Goal: Find contact information: Find contact information

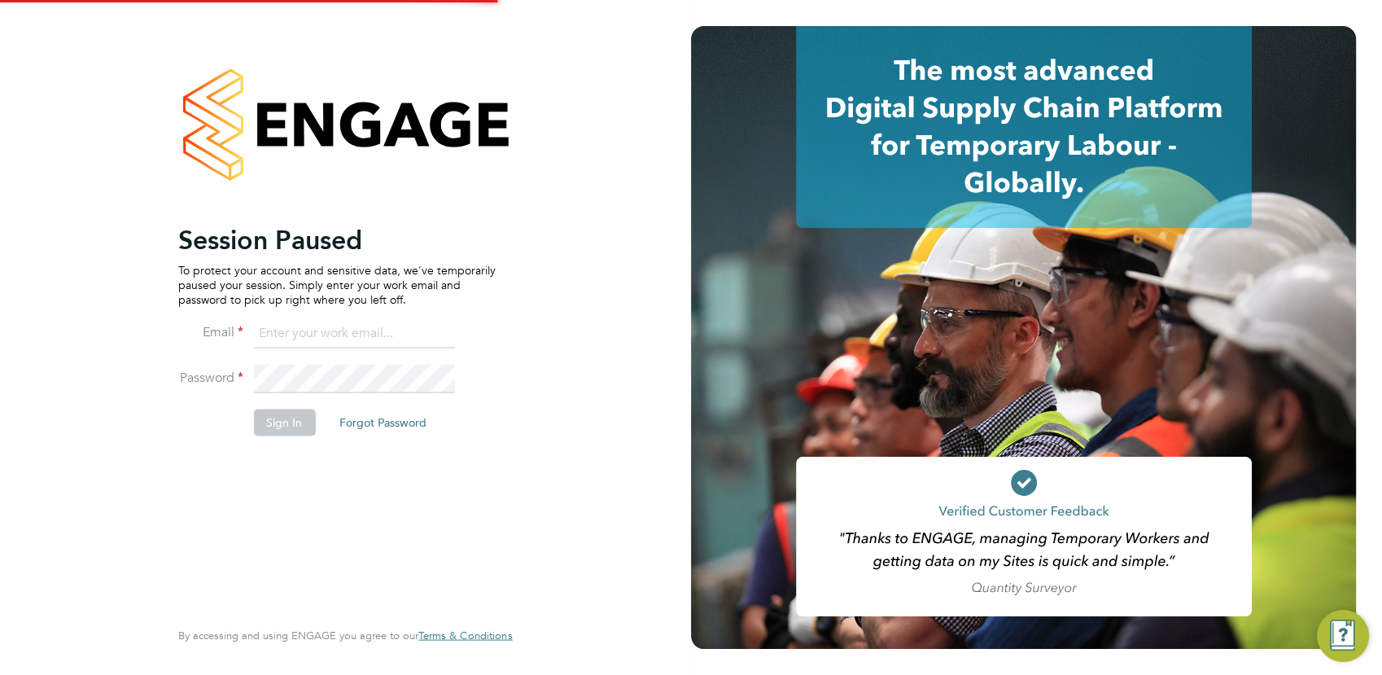
type input "yasmin.hemati-gilani@ganymedesolutions.co.uk"
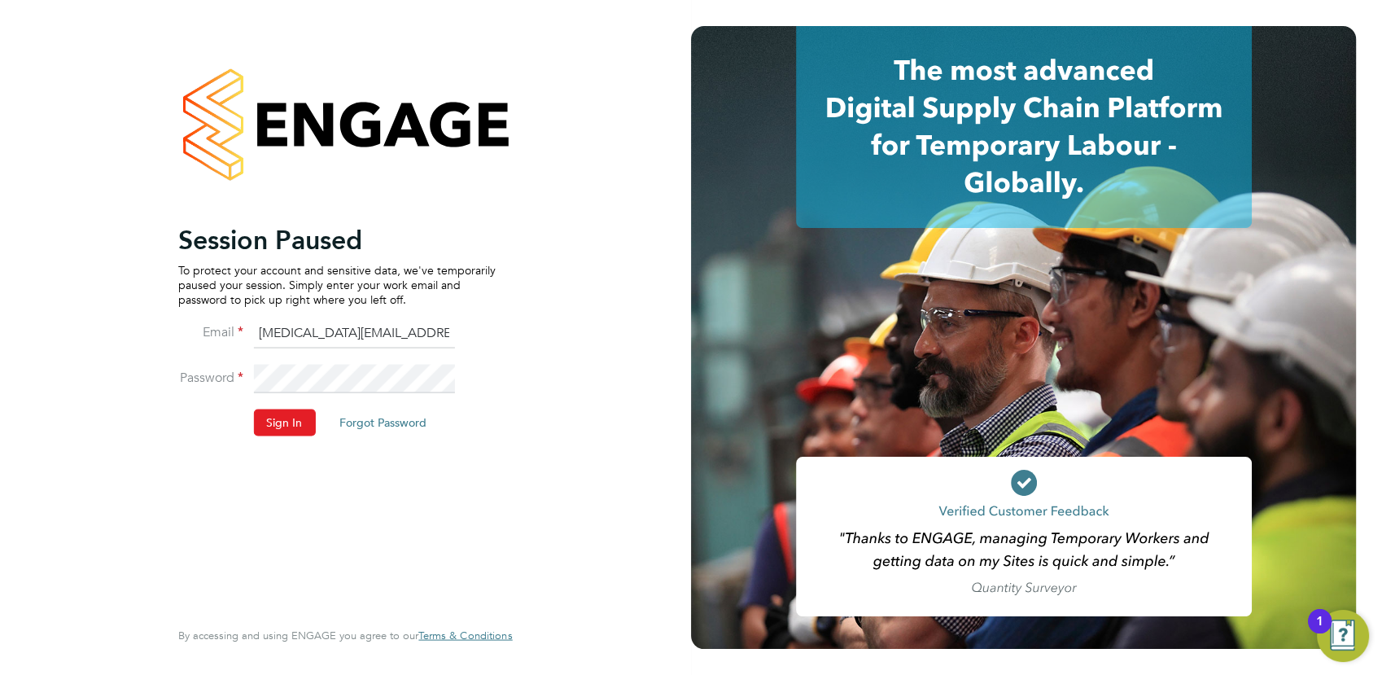
click at [286, 435] on li "Sign In Forgot Password" at bounding box center [336, 430] width 317 height 42
click at [285, 422] on button "Sign In" at bounding box center [284, 422] width 62 height 26
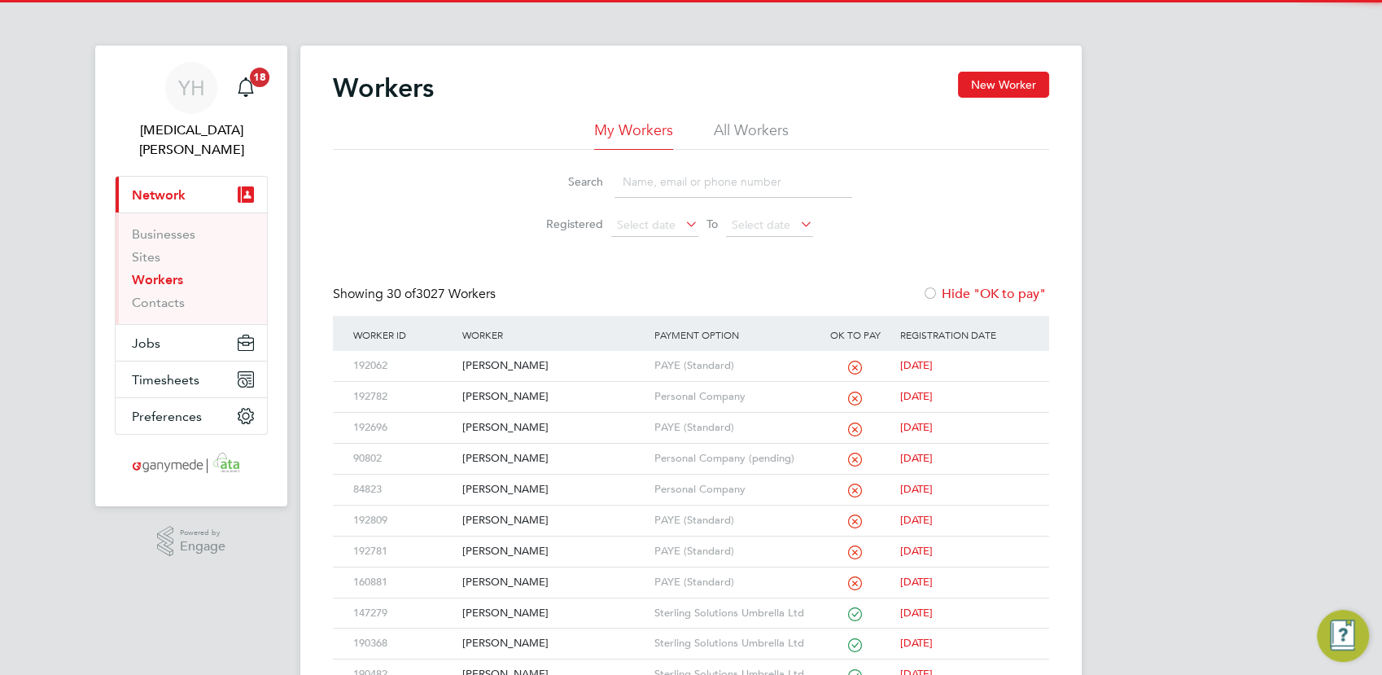
click at [639, 182] on input at bounding box center [734, 182] width 238 height 32
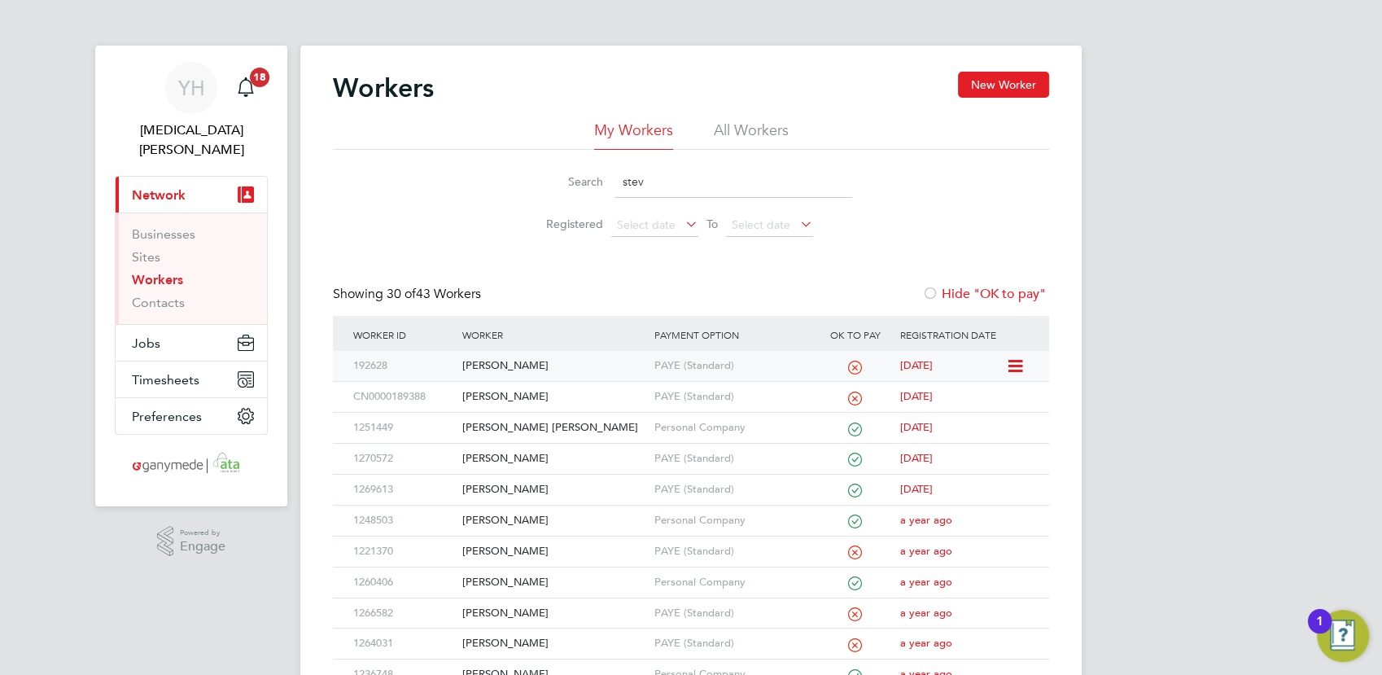
type input "stev"
click at [500, 361] on div "[PERSON_NAME]" at bounding box center [553, 366] width 191 height 30
click at [493, 357] on div "[PERSON_NAME]" at bounding box center [553, 366] width 191 height 30
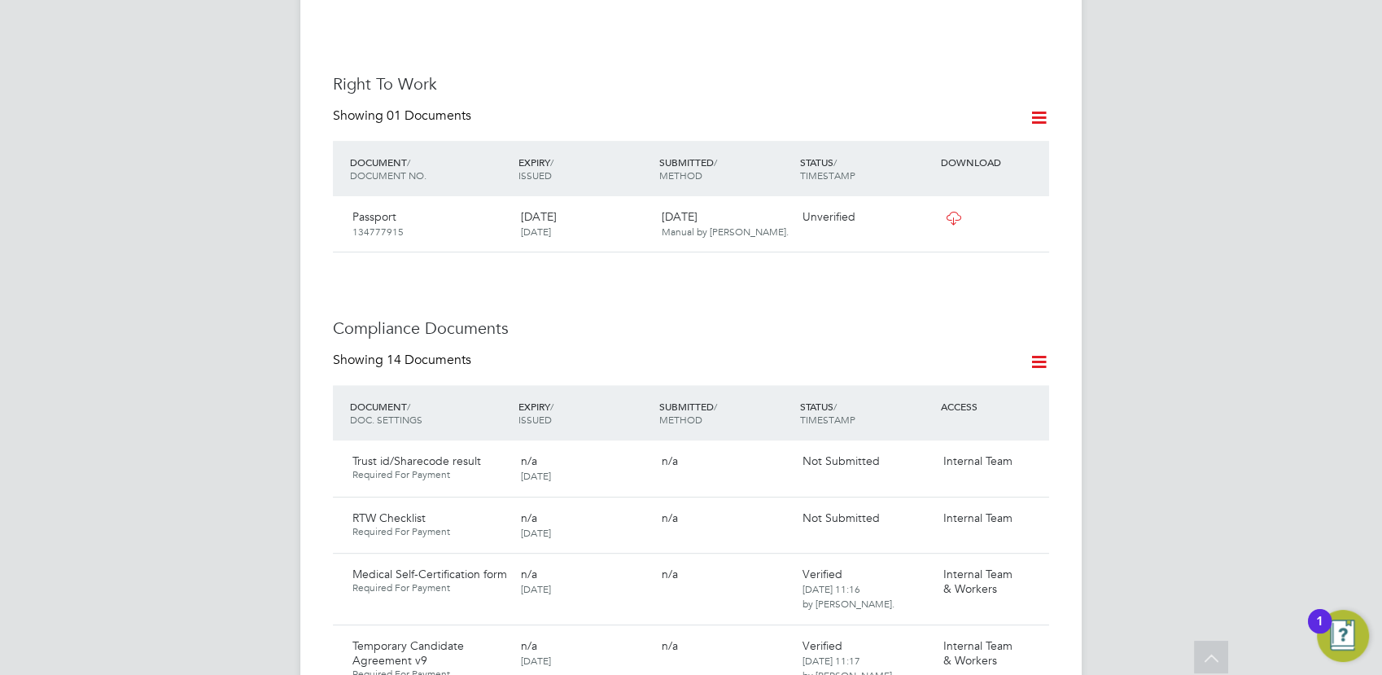
scroll to position [632, 0]
click at [677, 225] on span "Manual by Steven Smith." at bounding box center [725, 231] width 127 height 13
click at [949, 212] on icon at bounding box center [953, 218] width 20 height 13
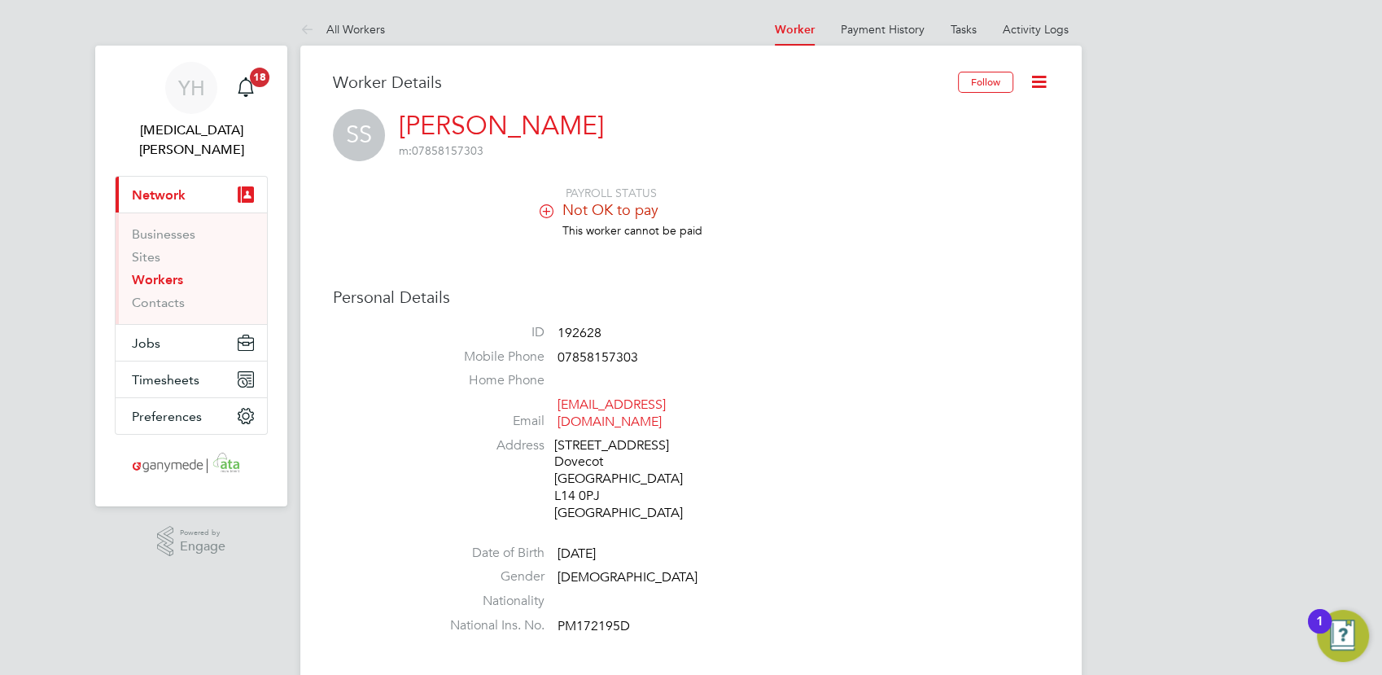
click at [545, 210] on icon at bounding box center [546, 210] width 12 height 12
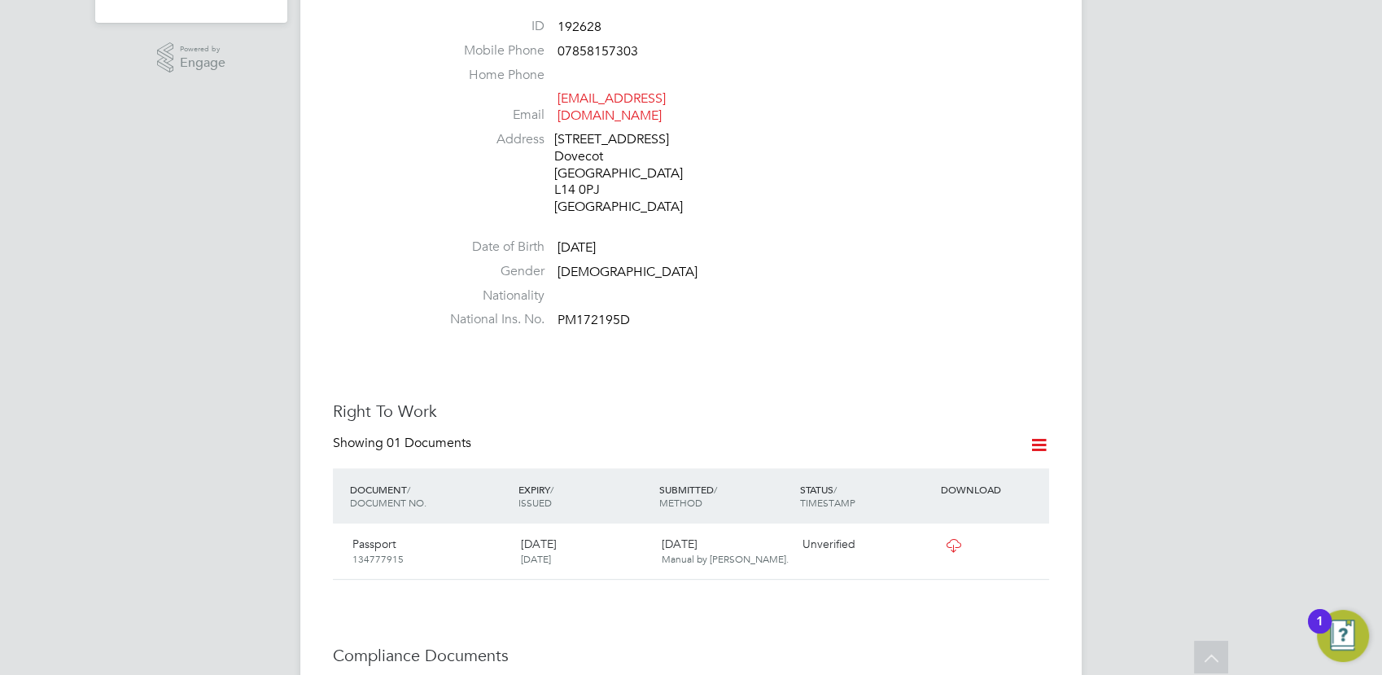
scroll to position [723, 0]
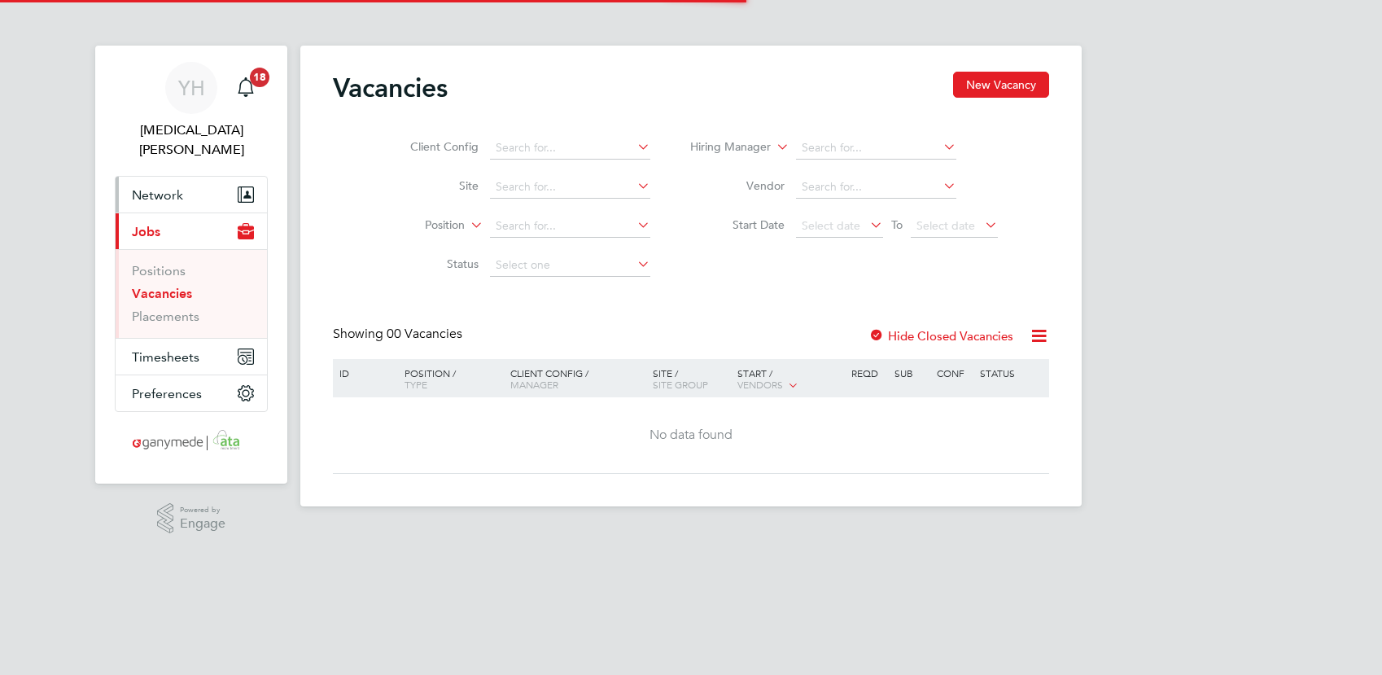
drag, startPoint x: 0, startPoint y: 0, endPoint x: 159, endPoint y: 177, distance: 237.5
click at [159, 187] on span "Network" at bounding box center [157, 194] width 51 height 15
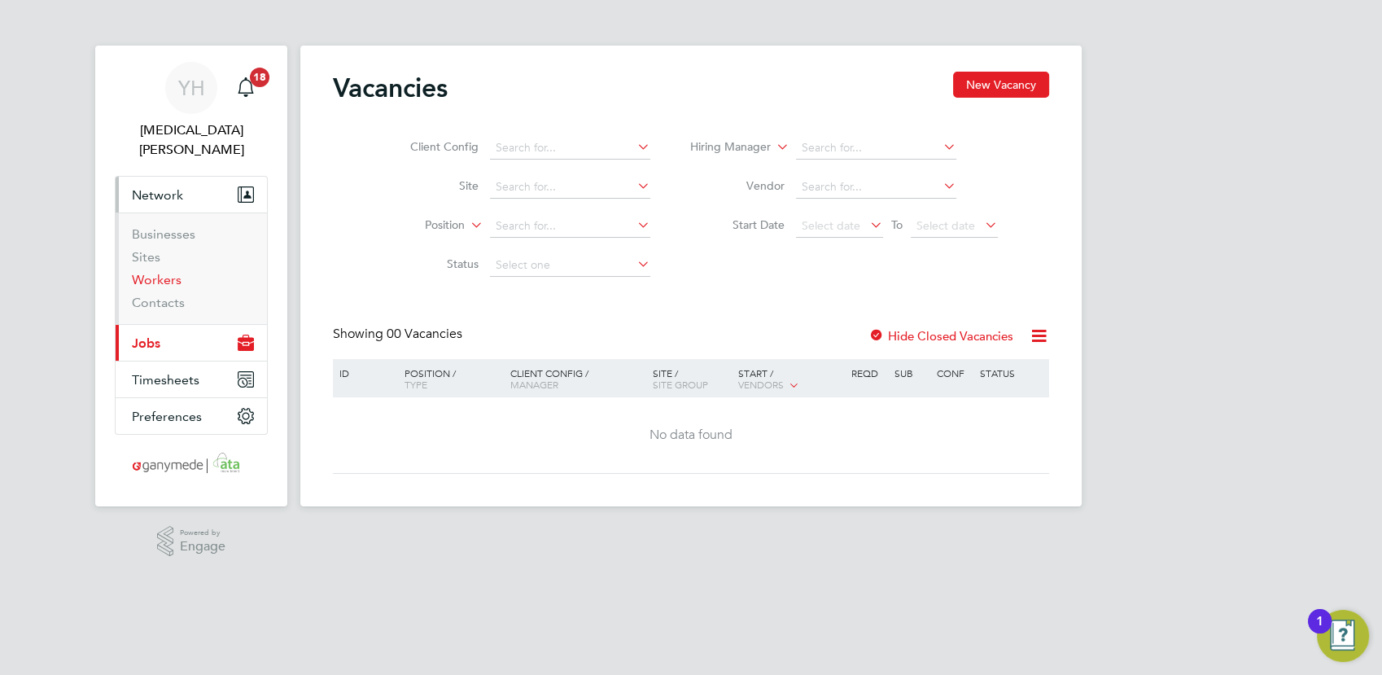
click at [168, 272] on link "Workers" at bounding box center [157, 279] width 50 height 15
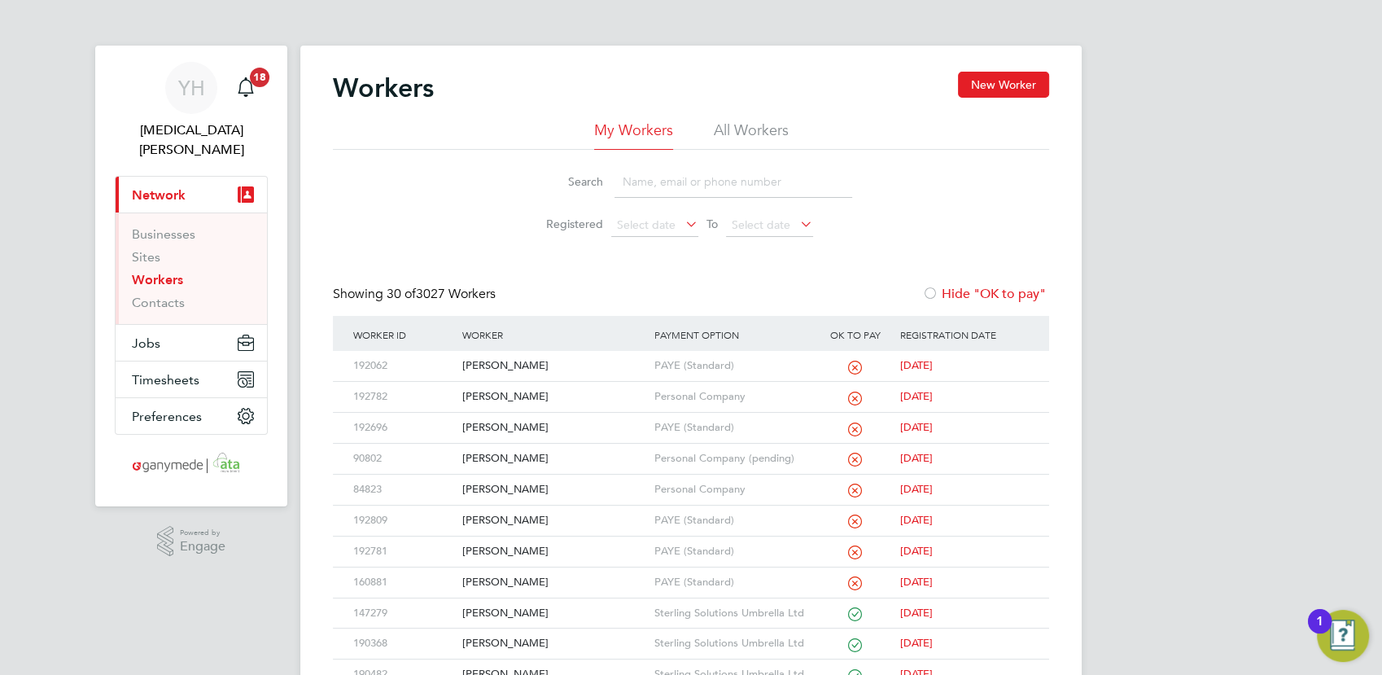
click at [637, 180] on input at bounding box center [734, 182] width 238 height 32
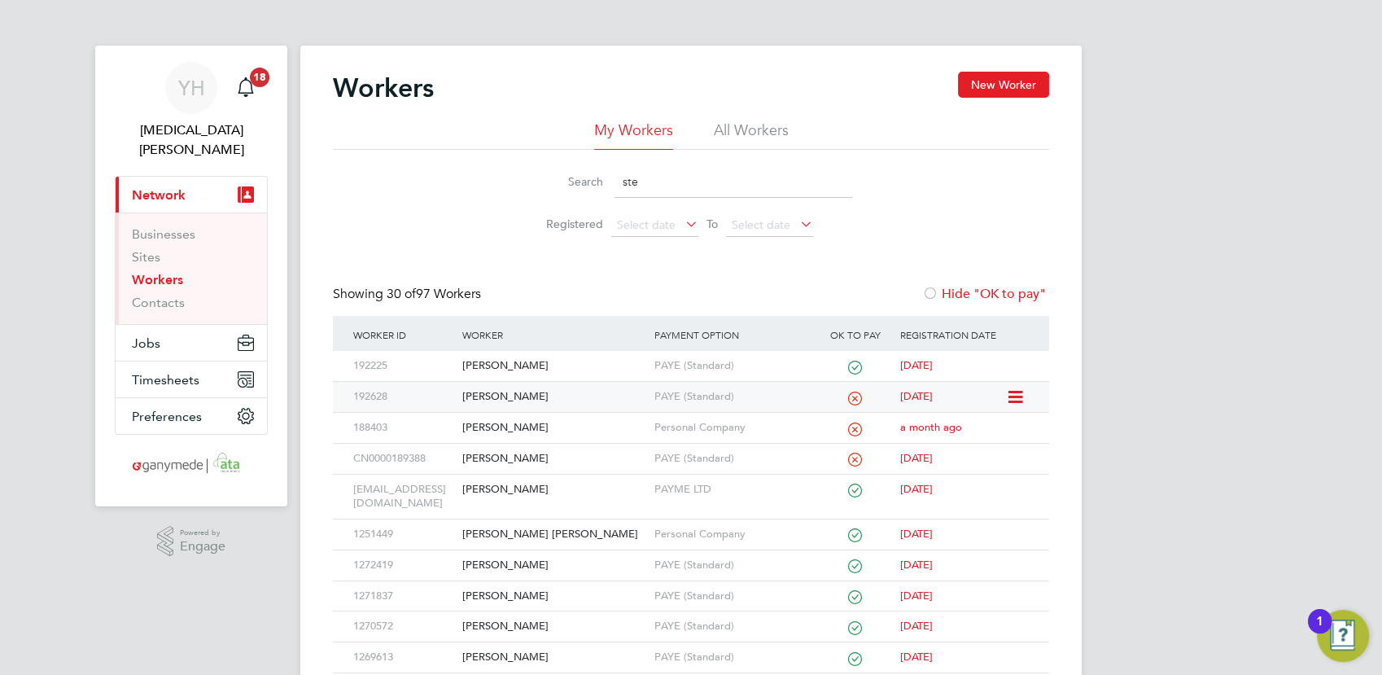
click at [506, 397] on div "Steven Smith" at bounding box center [553, 397] width 191 height 30
drag, startPoint x: 653, startPoint y: 178, endPoint x: 563, endPoint y: 182, distance: 89.6
click at [563, 182] on div "Search ste" at bounding box center [691, 182] width 322 height 32
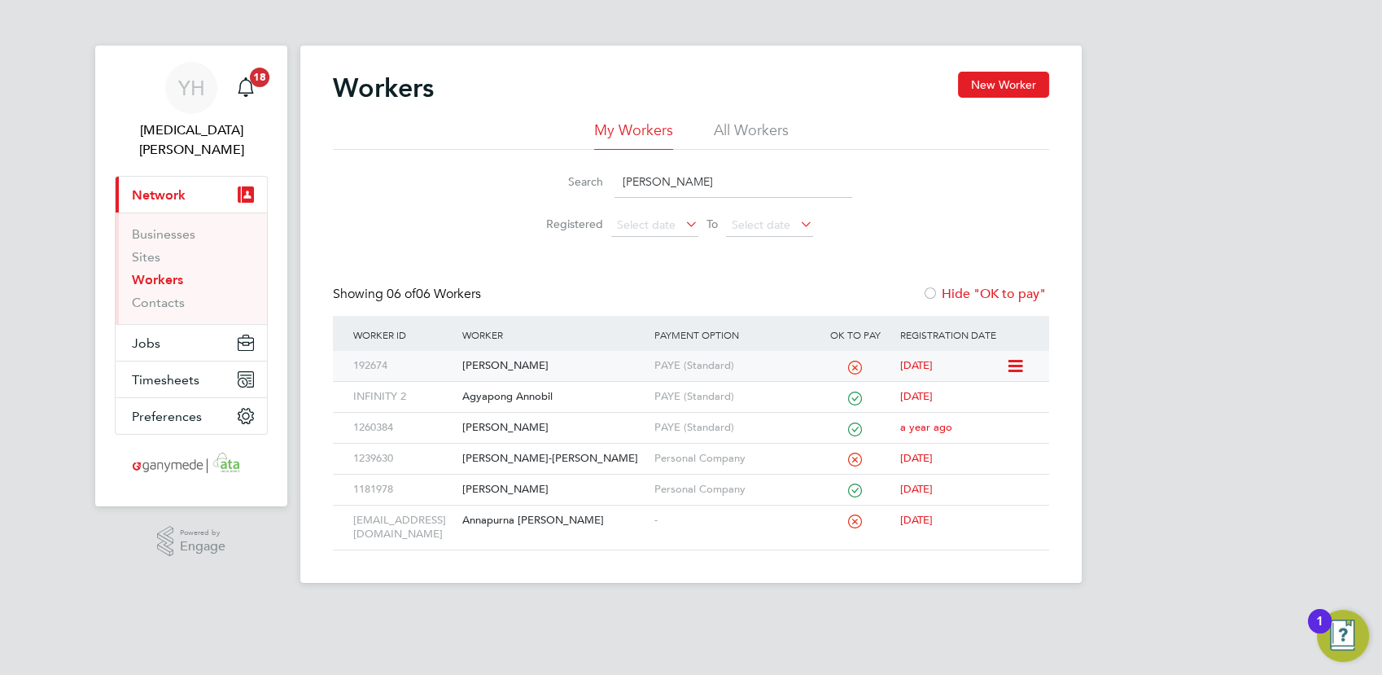
type input "ann"
click at [474, 369] on div "[PERSON_NAME]" at bounding box center [553, 366] width 191 height 30
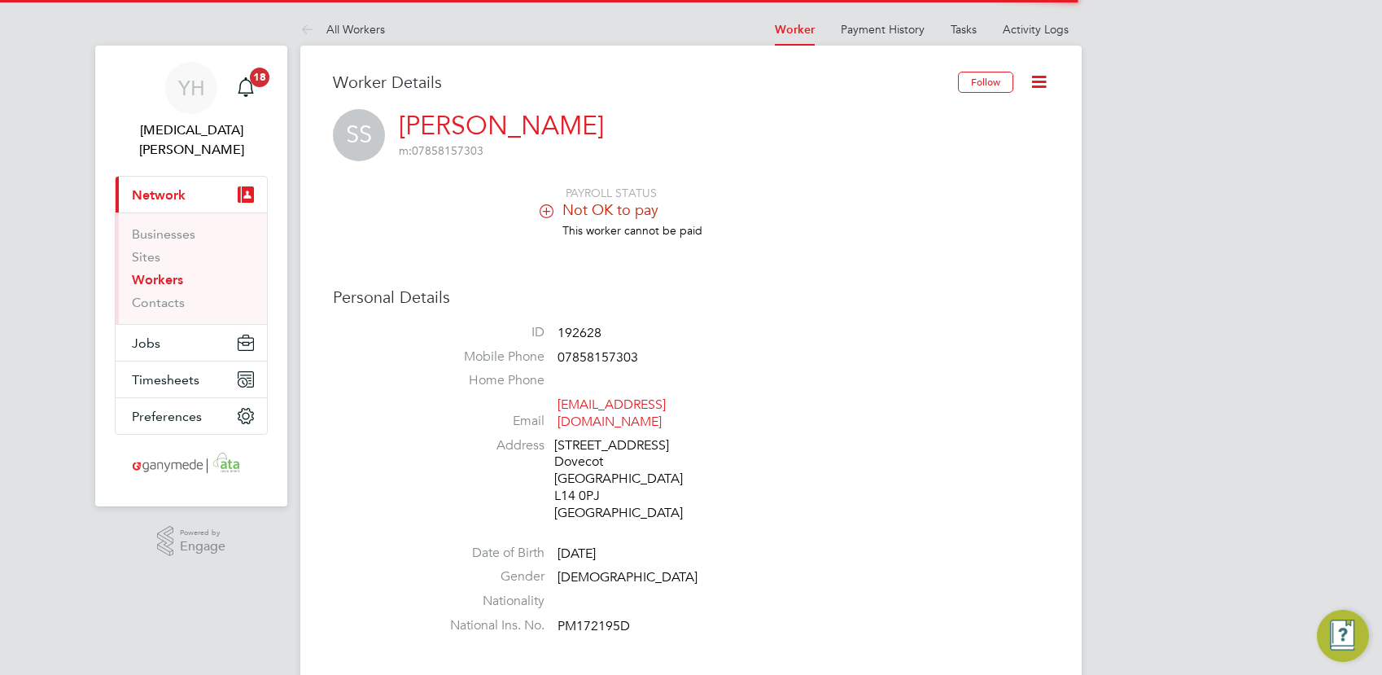
scroll to position [361, 0]
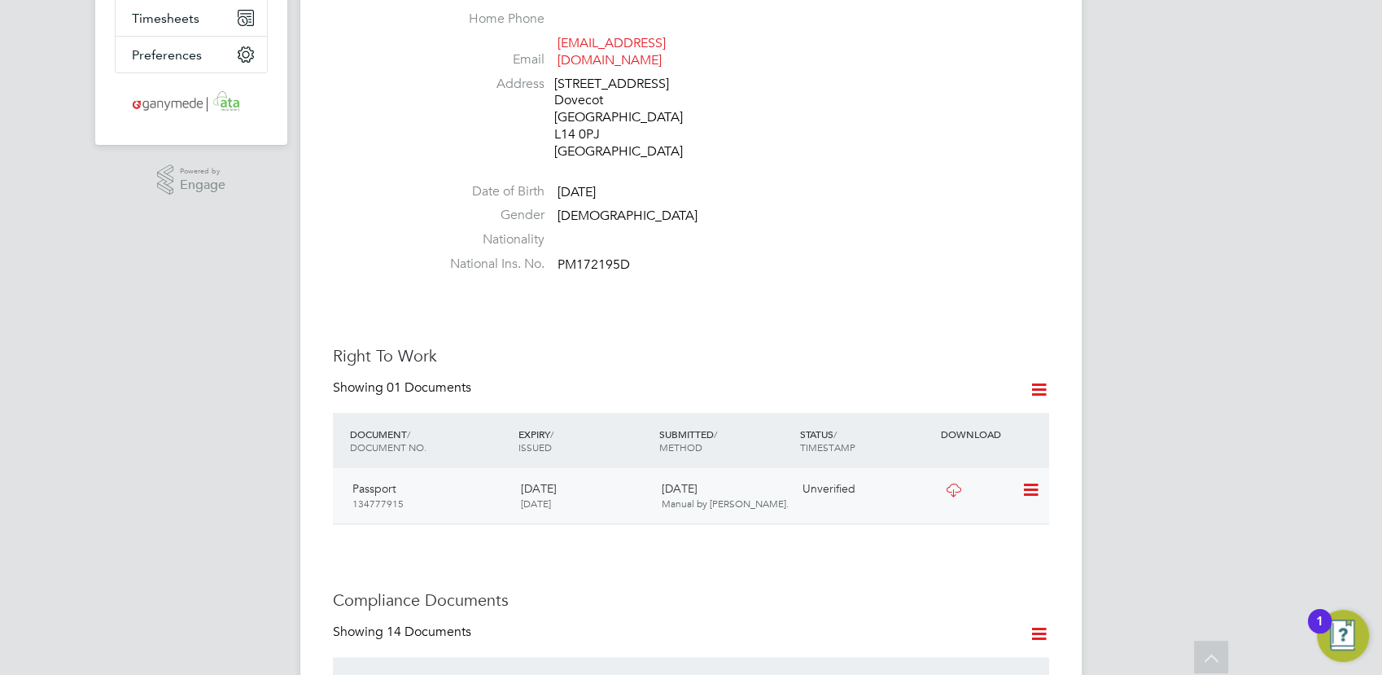
click at [955, 484] on icon at bounding box center [953, 490] width 20 height 13
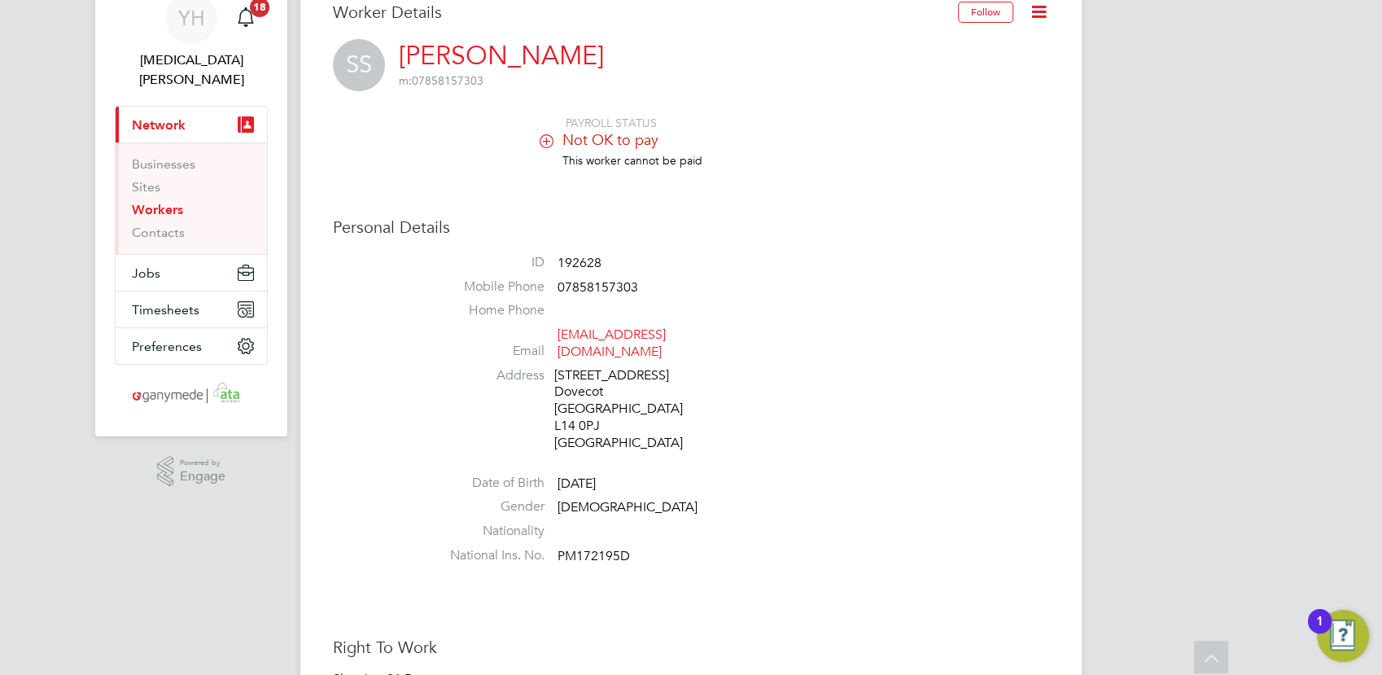
scroll to position [0, 0]
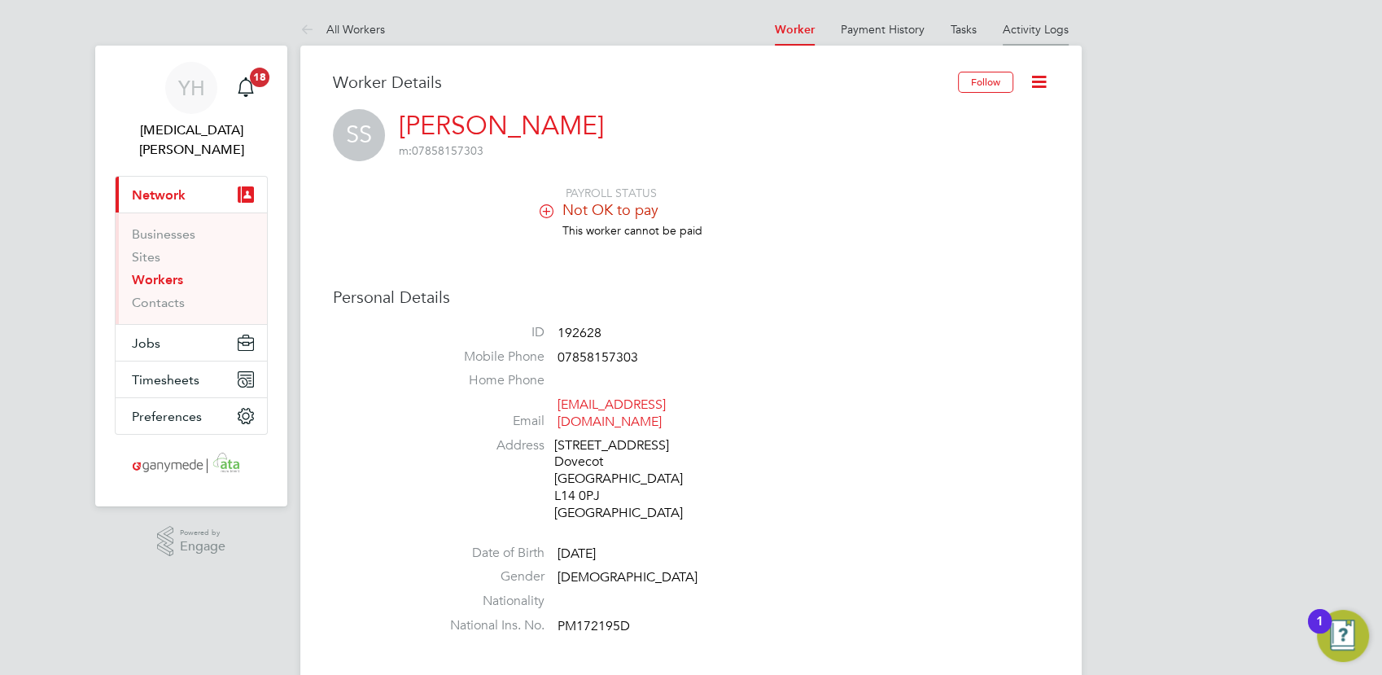
click at [1038, 27] on link "Activity Logs" at bounding box center [1036, 29] width 66 height 15
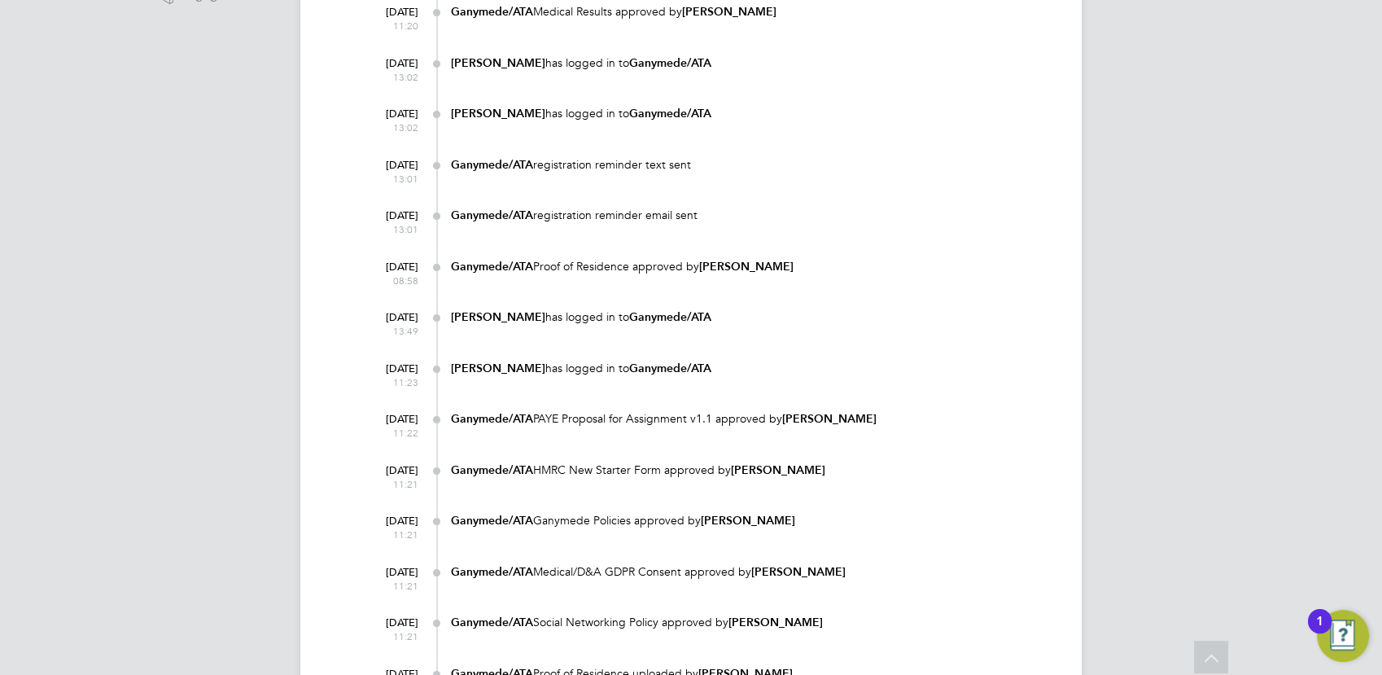
scroll to position [542, 0]
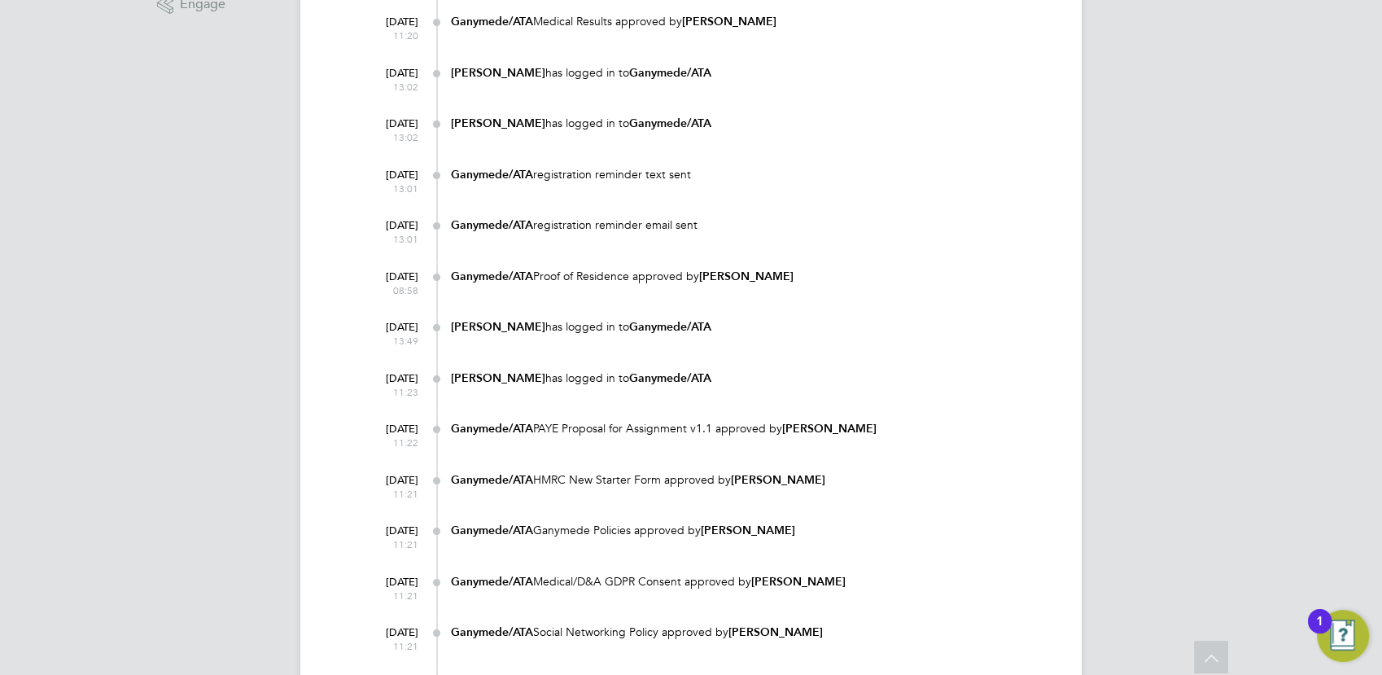
click at [913, 470] on div "Ganymede/ATA HMRC New Starter Form approved by Steven Smith" at bounding box center [750, 482] width 598 height 32
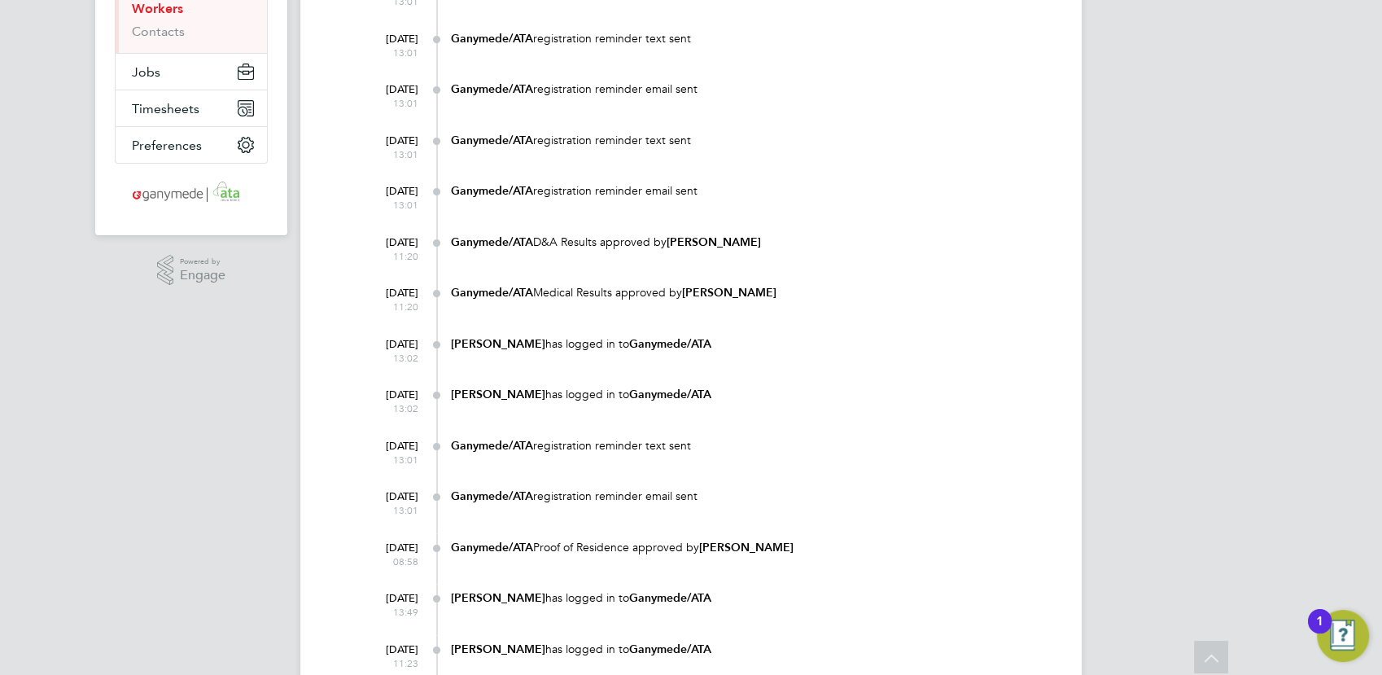
scroll to position [0, 0]
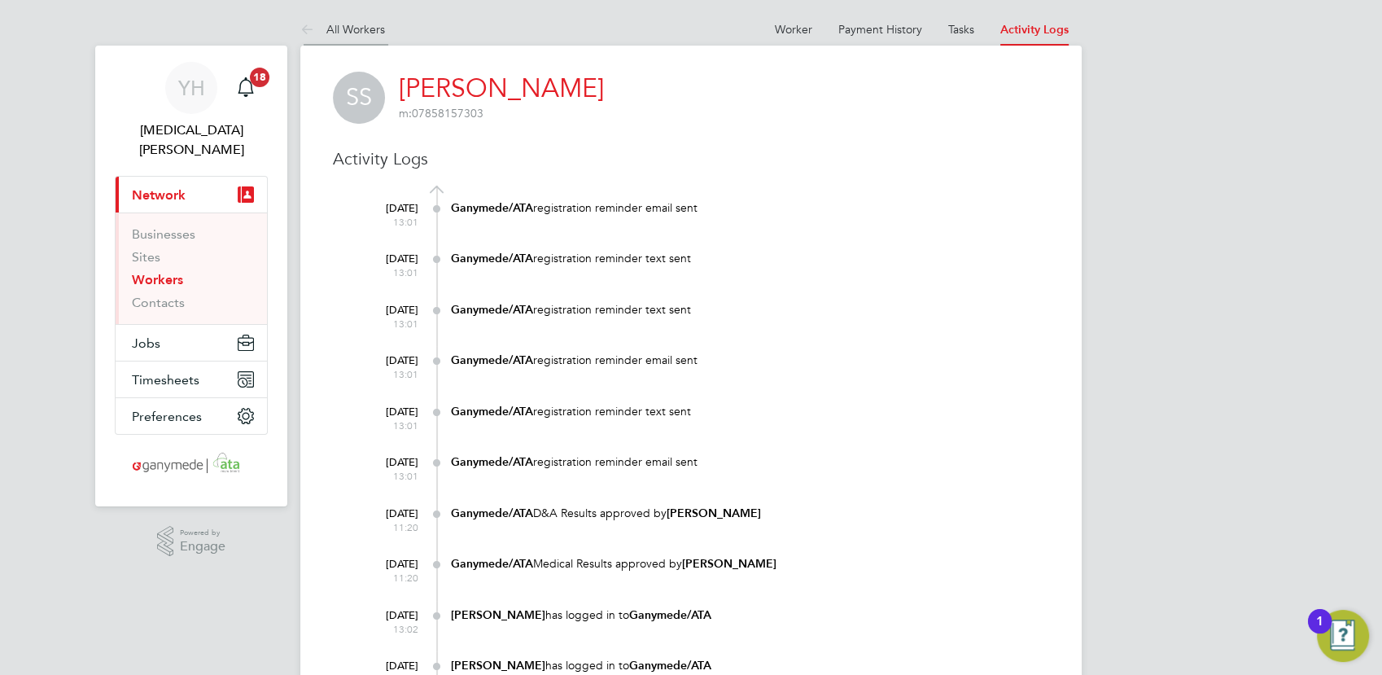
click at [341, 20] on li "All Workers" at bounding box center [342, 29] width 85 height 33
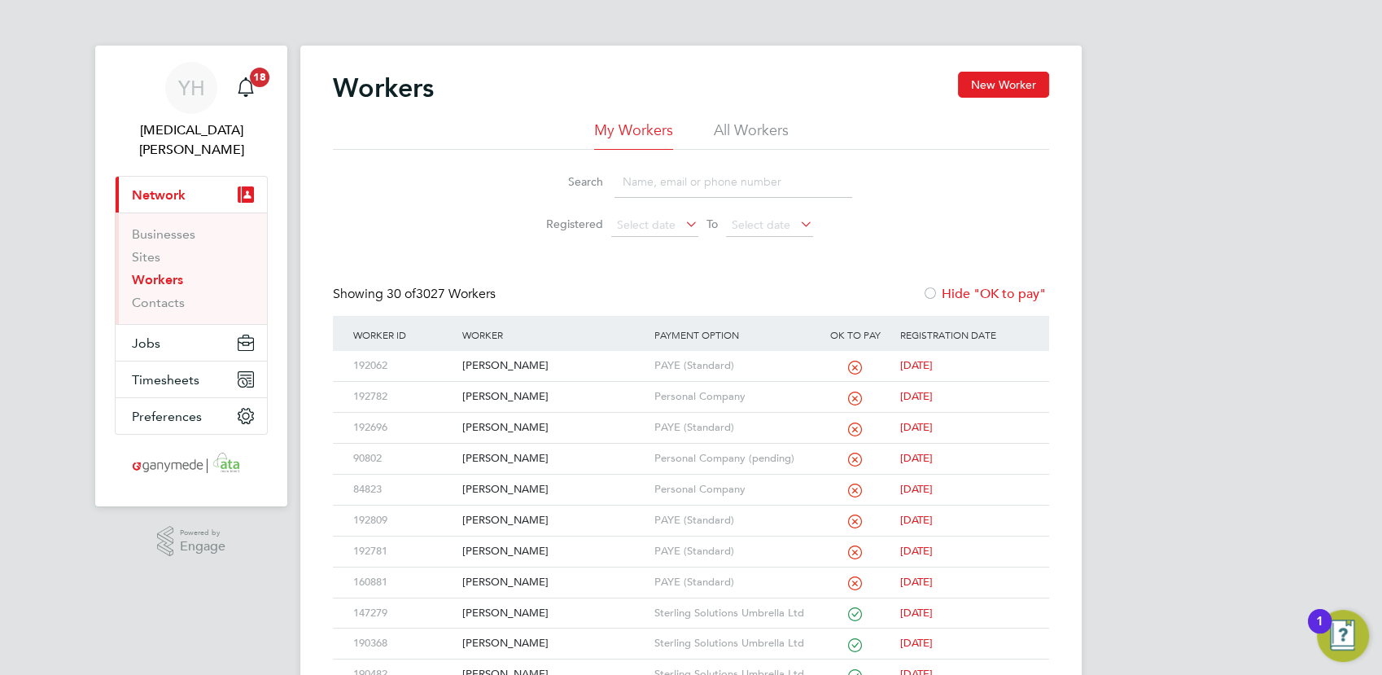
click at [676, 173] on input at bounding box center [734, 182] width 238 height 32
type input "stev"
click at [514, 367] on div "Steven Smith" at bounding box center [553, 366] width 191 height 30
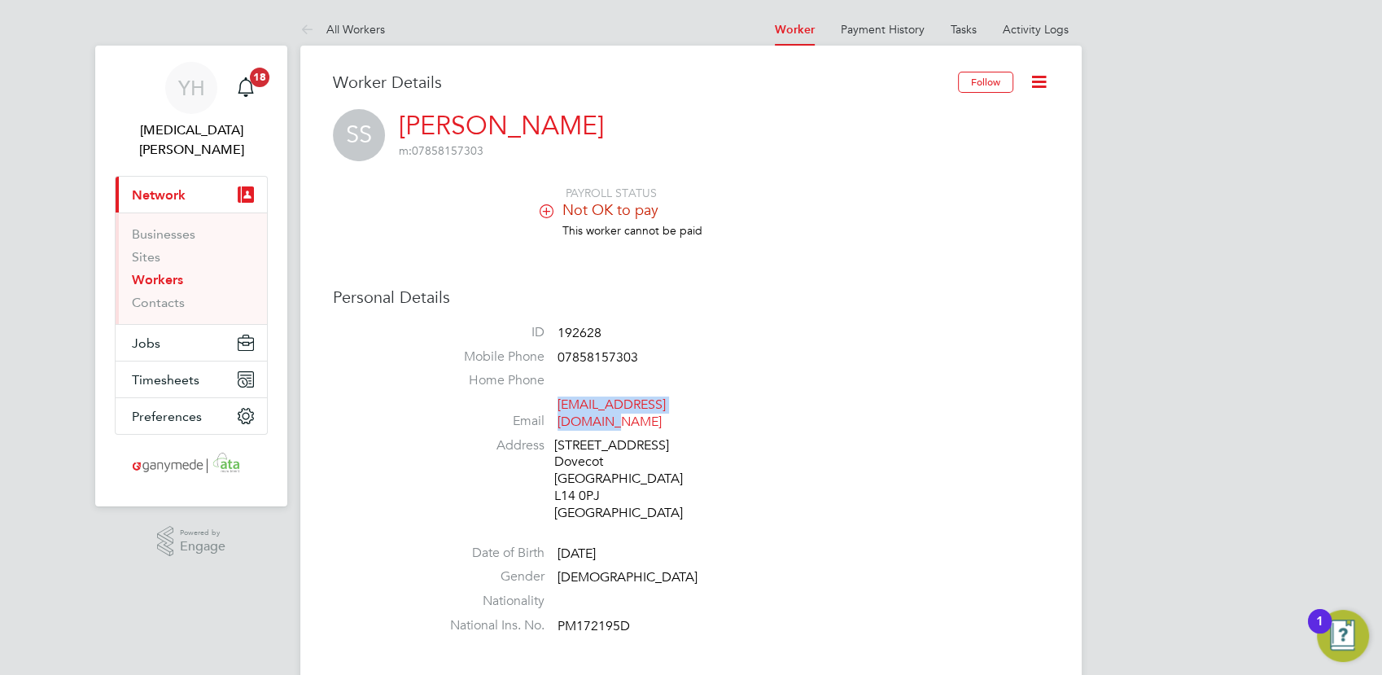
drag, startPoint x: 724, startPoint y: 409, endPoint x: 558, endPoint y: 400, distance: 167.1
click at [558, 400] on li "Email [EMAIL_ADDRESS][DOMAIN_NAME]" at bounding box center [740, 416] width 619 height 40
drag, startPoint x: 558, startPoint y: 400, endPoint x: 584, endPoint y: 401, distance: 26.9
copy link "[EMAIL_ADDRESS][DOMAIN_NAME]"
